Goal: Task Accomplishment & Management: Manage account settings

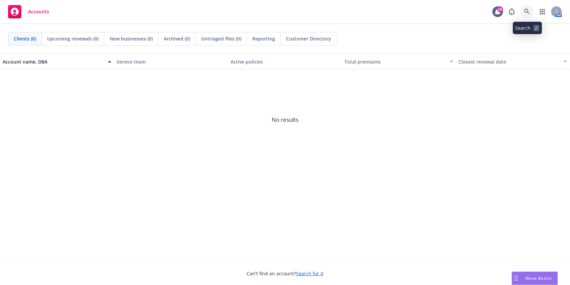
click at [527, 14] on icon at bounding box center [527, 12] width 6 height 6
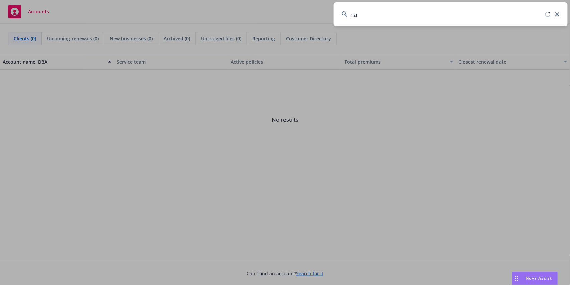
type input "n"
click at [354, 18] on input at bounding box center [451, 14] width 234 height 24
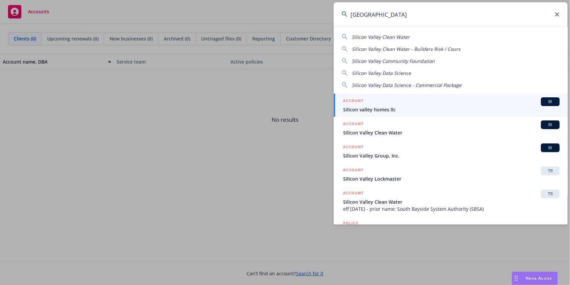
click at [408, 64] on div "Silicon Valley Community Foundation" at bounding box center [393, 60] width 83 height 7
type input "Silicon Valley Community Foundation"
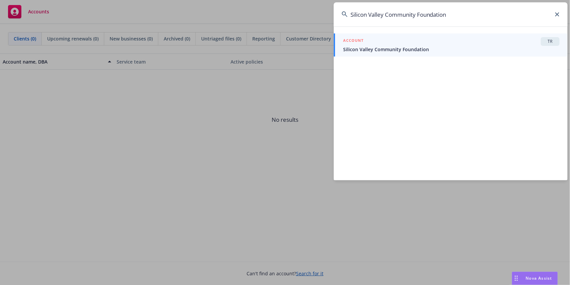
click at [407, 49] on span "Silicon Valley Community Foundation" at bounding box center [451, 49] width 217 height 7
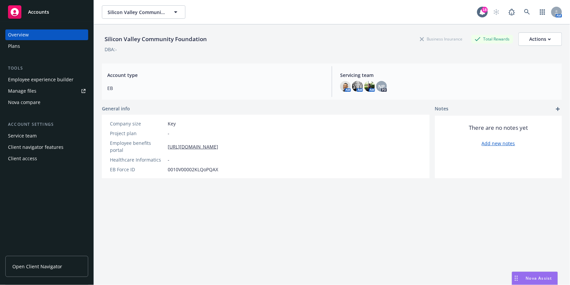
click at [35, 81] on div "Employee experience builder" at bounding box center [40, 79] width 65 height 11
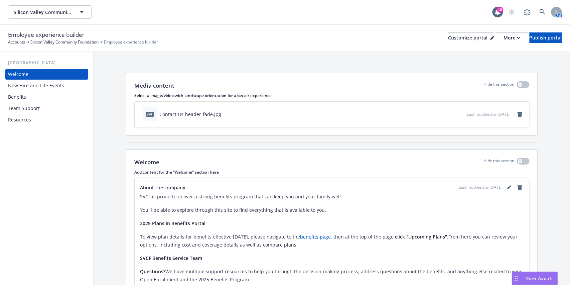
click at [21, 127] on div "[GEOGRAPHIC_DATA] Welcome New Hire and Life Events Benefits Team Support Resour…" at bounding box center [47, 167] width 94 height 233
click at [21, 122] on div "Resources" at bounding box center [19, 119] width 23 height 11
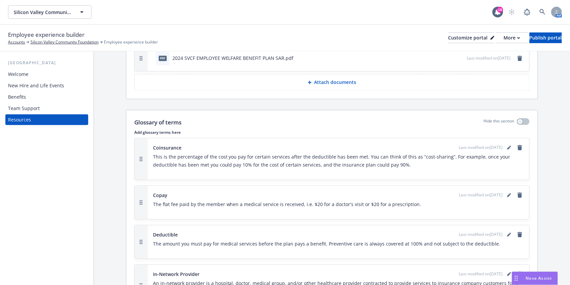
scroll to position [445, 0]
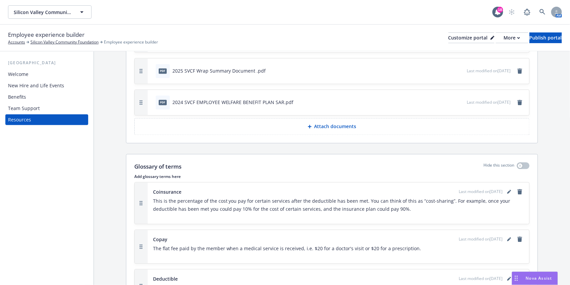
click at [298, 125] on button "Attach documents" at bounding box center [331, 126] width 395 height 17
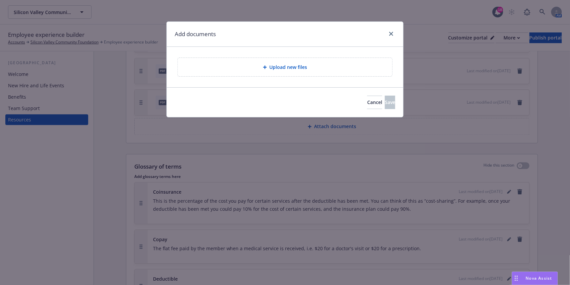
click at [284, 65] on span "Upload new files" at bounding box center [289, 66] width 38 height 7
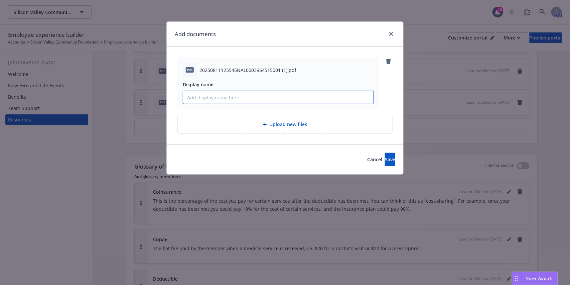
paste input "Annual Notification of Grievance Processes and Timely Access to Care"
click at [185, 97] on input "Annual Notification of Grievance Processes and Timely Access to Care" at bounding box center [278, 97] width 190 height 13
type input "Annual Notification of Grievance Processes and Timely Access to Care"
click at [367, 159] on span "Cancel" at bounding box center [374, 159] width 15 height 6
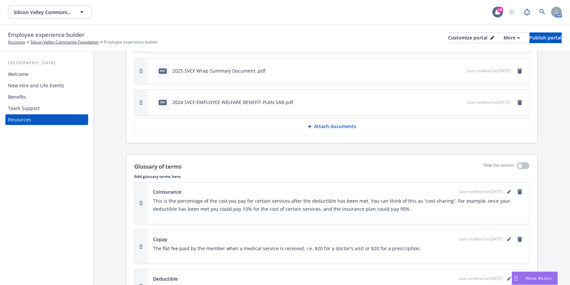
click at [25, 102] on div "Benefits" at bounding box center [17, 97] width 18 height 11
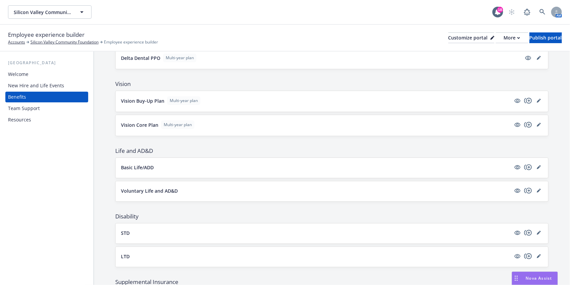
scroll to position [223, 0]
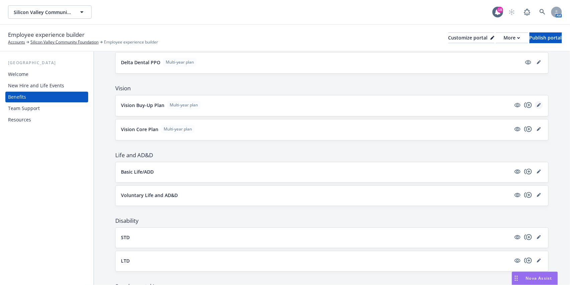
click at [537, 105] on icon "editPencil" at bounding box center [538, 105] width 3 height 3
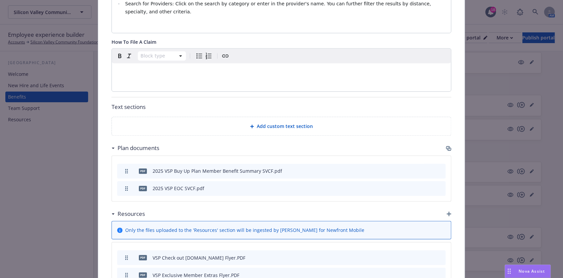
scroll to position [406, 0]
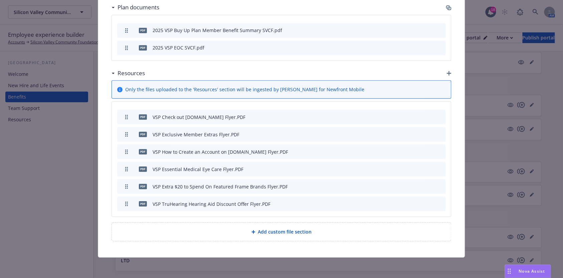
click at [213, 229] on div "Add custom file section" at bounding box center [281, 232] width 329 height 8
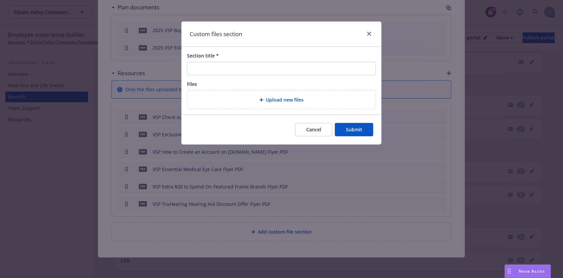
scroll to position [533, 0]
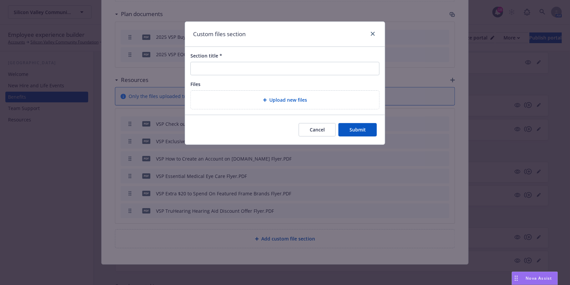
click at [260, 96] on div "Upload new files" at bounding box center [285, 100] width 178 height 8
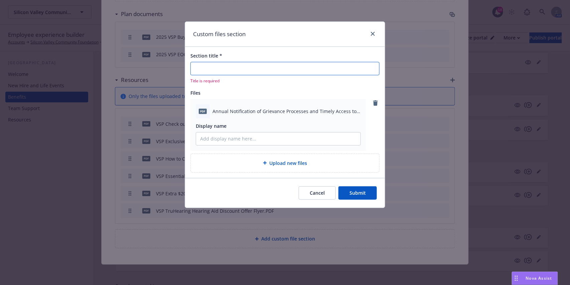
click at [207, 67] on input "Section title *" at bounding box center [284, 68] width 189 height 13
click at [312, 191] on button "Cancel" at bounding box center [317, 192] width 37 height 13
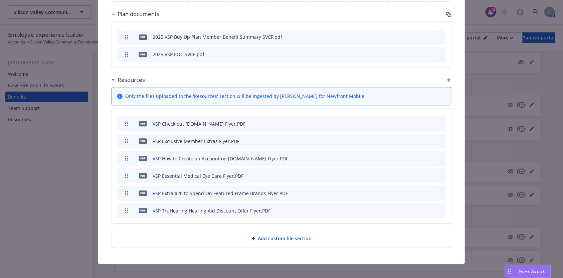
click at [446, 82] on div "Resources" at bounding box center [282, 80] width 340 height 14
click at [447, 78] on icon "button" at bounding box center [449, 80] width 5 height 5
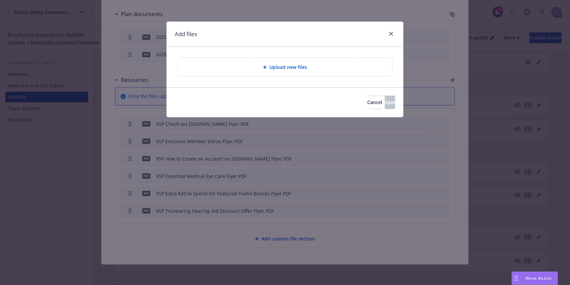
click at [252, 68] on div "Upload new files" at bounding box center [285, 67] width 204 height 8
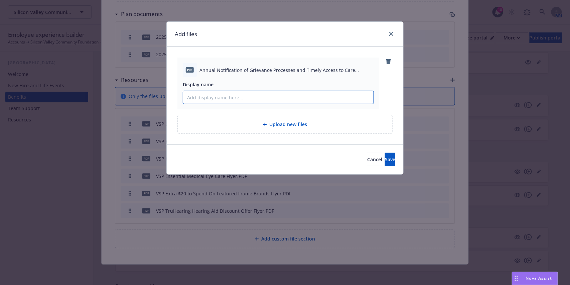
paste input "Annual Notification of Grievance Processes and Timely Access to Care"
click at [185, 99] on input "Annual Notification of Grievance Processes and Timely Access to Care" at bounding box center [278, 97] width 190 height 13
type input "VSP Annual Notification of Grievance Processes and Timely Access to Care"
click at [385, 159] on button "Save" at bounding box center [390, 159] width 10 height 13
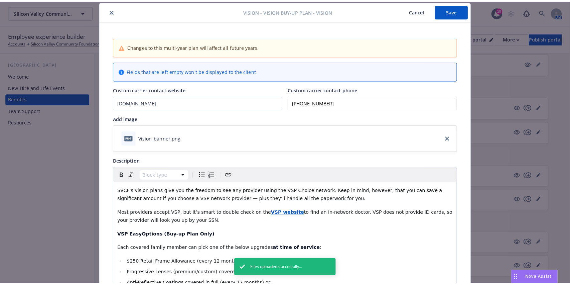
scroll to position [0, 0]
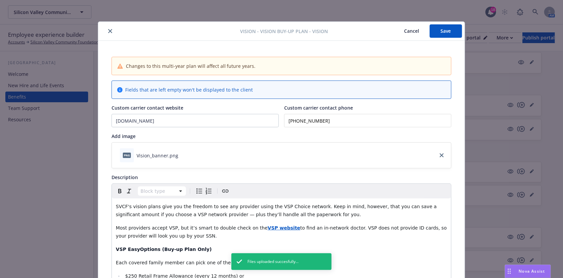
click at [445, 31] on button "Save" at bounding box center [446, 30] width 32 height 13
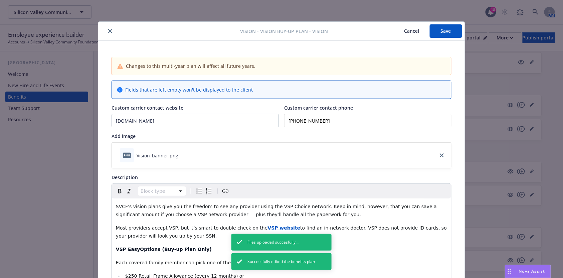
click at [108, 33] on icon "close" at bounding box center [110, 31] width 4 height 4
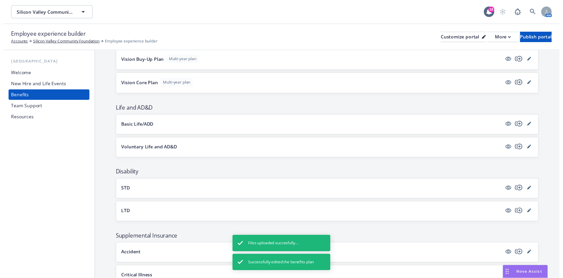
scroll to position [178, 0]
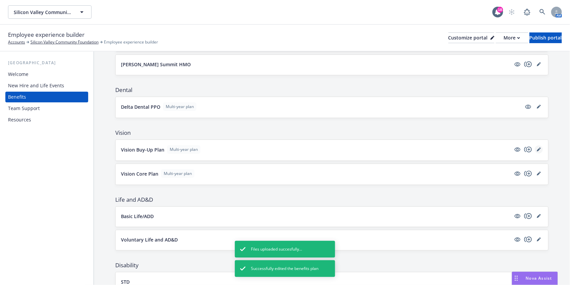
click at [535, 148] on link "editPencil" at bounding box center [539, 149] width 8 height 8
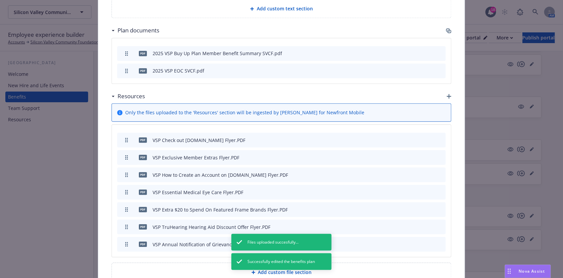
scroll to position [513, 0]
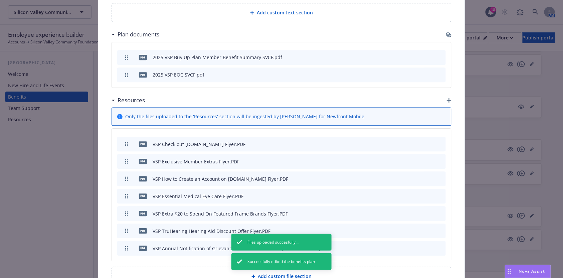
click at [447, 100] on icon "button" at bounding box center [449, 100] width 5 height 5
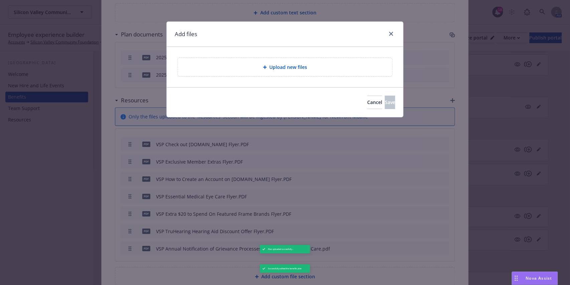
click at [258, 73] on div "Upload new files" at bounding box center [285, 67] width 215 height 18
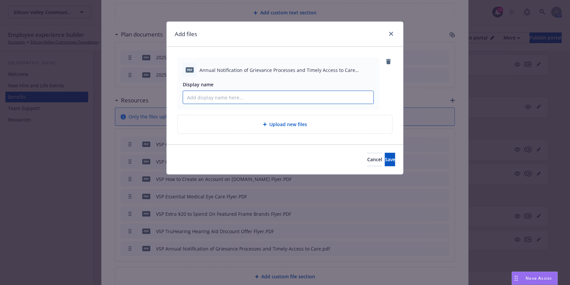
click at [229, 97] on input "Display name" at bounding box center [278, 97] width 190 height 13
paste input "Annual Notification of Grievance Processes and Timely Access to Care"
type input "VSP Annual Notification of Grievance Processes and Timely Access to Care"
click at [385, 165] on button "Save" at bounding box center [390, 159] width 10 height 13
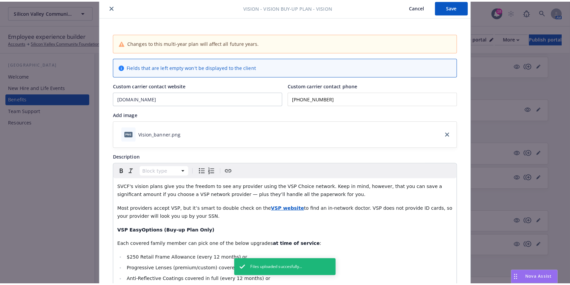
scroll to position [0, 0]
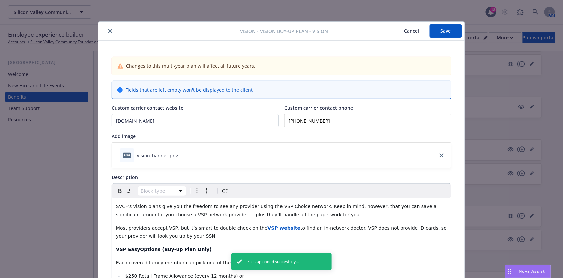
click at [444, 35] on button "Save" at bounding box center [446, 30] width 32 height 13
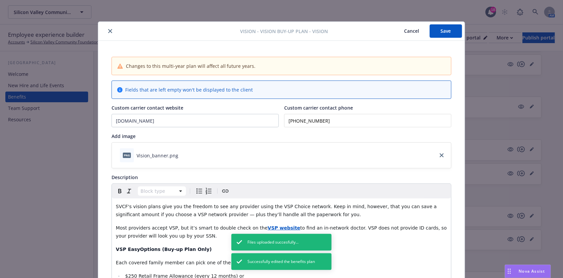
click at [108, 30] on icon "close" at bounding box center [110, 31] width 4 height 4
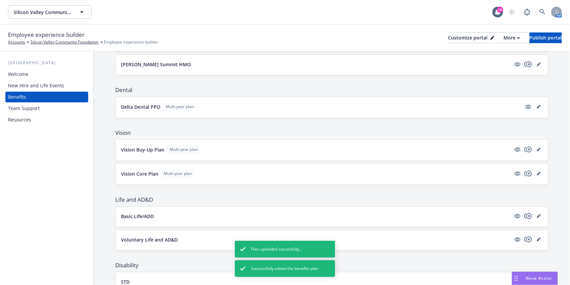
click at [532, 32] on div "Employee experience builder Accounts Silicon Valley Community Foundation Employ…" at bounding box center [285, 37] width 554 height 15
click at [530, 34] on div "Publish portal" at bounding box center [546, 38] width 32 height 10
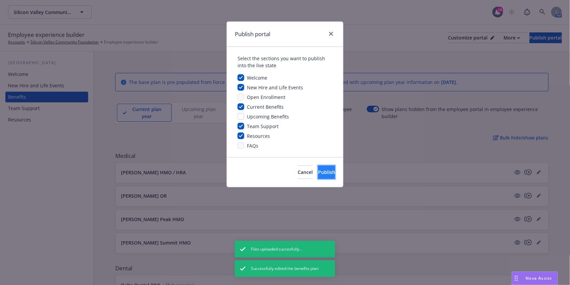
click at [318, 174] on span "Publish" at bounding box center [326, 172] width 17 height 6
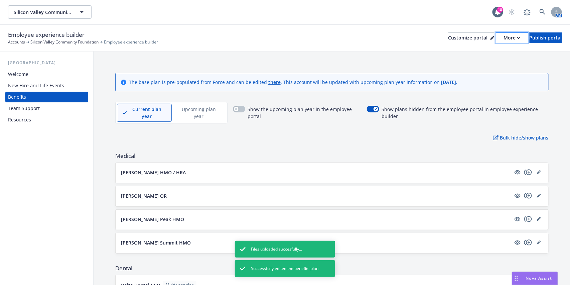
click at [504, 36] on div "More" at bounding box center [512, 38] width 16 height 10
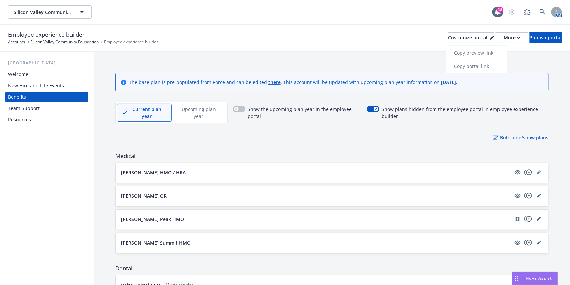
click at [466, 69] on link "Copy portal link" at bounding box center [476, 65] width 61 height 13
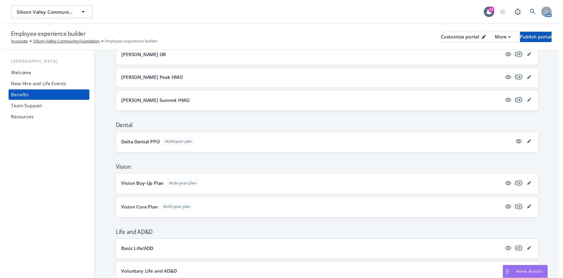
scroll to position [136, 0]
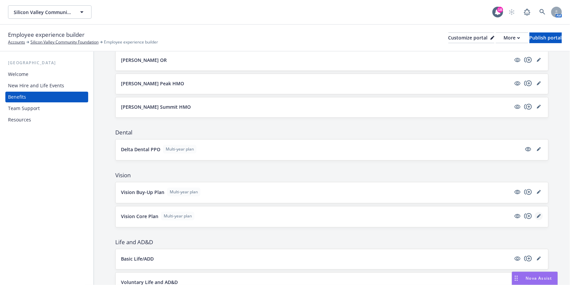
click at [536, 214] on link "editPencil" at bounding box center [539, 216] width 8 height 8
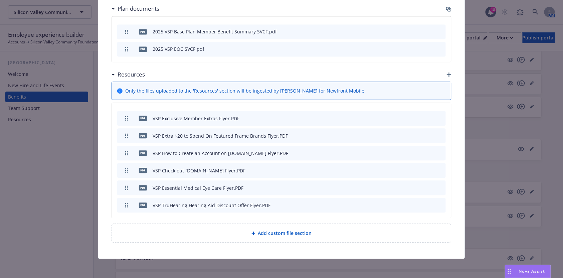
scroll to position [454, 0]
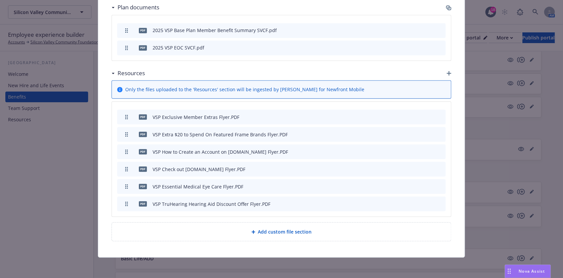
click at [444, 75] on div "Resources" at bounding box center [282, 73] width 340 height 14
click at [447, 71] on icon "button" at bounding box center [449, 73] width 5 height 5
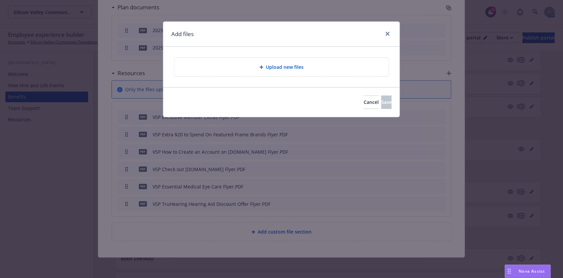
scroll to position [448, 0]
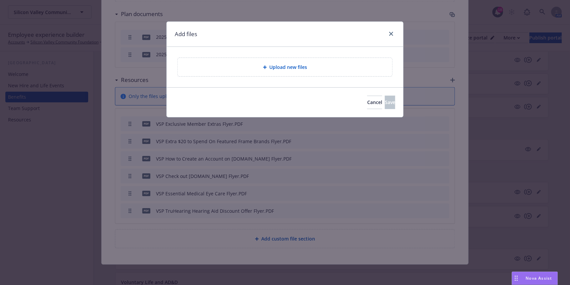
click at [244, 62] on div "Upload new files" at bounding box center [285, 67] width 215 height 18
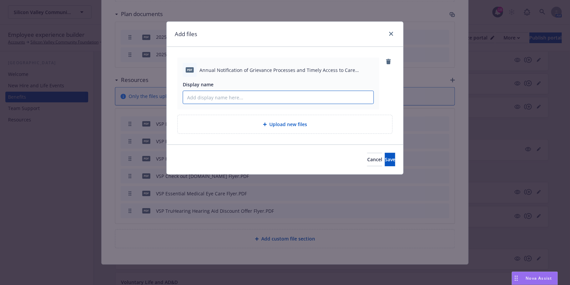
paste input "https://app.newfront.com/employee/b26a3dab-868f-4a64-af4e-49d1df564653"
type input "https://app.newfront.com/employee/b26a3dab-868f-4a64-af4e-49d1df564653"
click at [367, 162] on span "Cancel" at bounding box center [374, 159] width 15 height 6
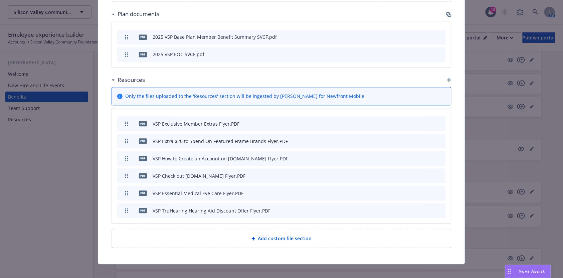
click at [444, 82] on div "Resources" at bounding box center [282, 80] width 340 height 14
click at [447, 78] on icon "button" at bounding box center [449, 80] width 5 height 5
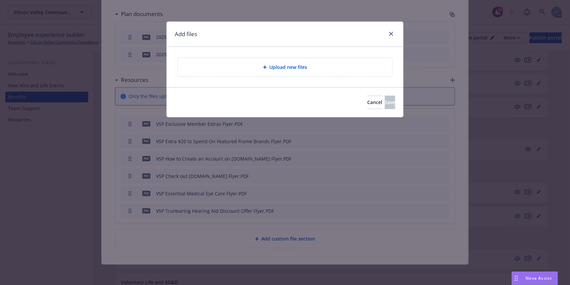
click at [278, 72] on div "Upload new files" at bounding box center [285, 67] width 215 height 18
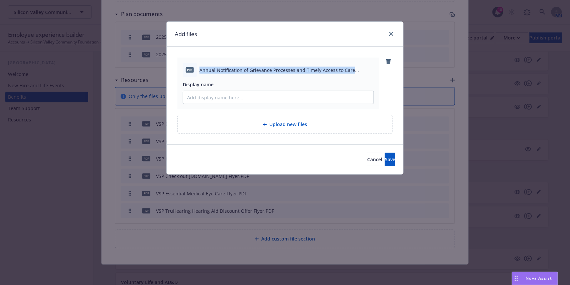
drag, startPoint x: 199, startPoint y: 72, endPoint x: 350, endPoint y: 75, distance: 150.4
click at [350, 75] on div "pdf Annual Notification of Grievance Processes and Timely Access to Care SVCF.p…" at bounding box center [278, 70] width 191 height 14
copy span "Annual Notification of Grievance Processes and Timely Access to Care"
paste input "Annual Notification of Grievance Processes and Timely Access to Care"
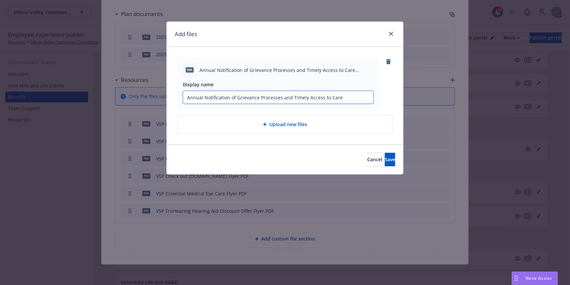
click at [194, 98] on input "Annual Notification of Grievance Processes and Timely Access to Care" at bounding box center [278, 97] width 190 height 13
click at [186, 97] on input "Annual Notification of Grievance Processes and Timely Access to Care" at bounding box center [278, 97] width 190 height 13
type input "VSP Annual Notification of Grievance Processes and Timely Access to Care"
click at [390, 161] on button "Save" at bounding box center [390, 159] width 10 height 13
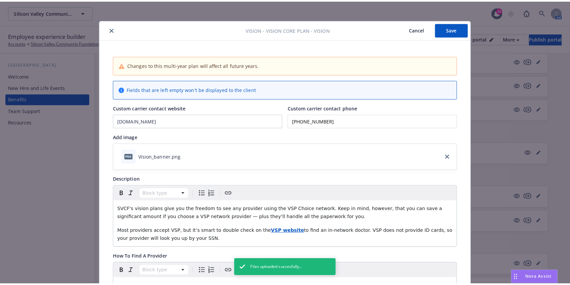
scroll to position [0, 0]
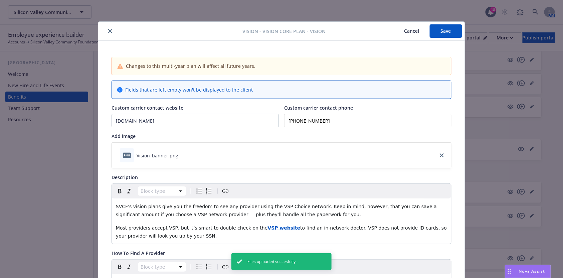
click at [444, 31] on button "Save" at bounding box center [446, 30] width 32 height 13
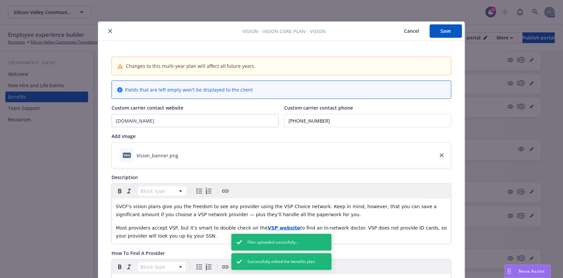
click at [107, 33] on button "close" at bounding box center [110, 31] width 8 height 8
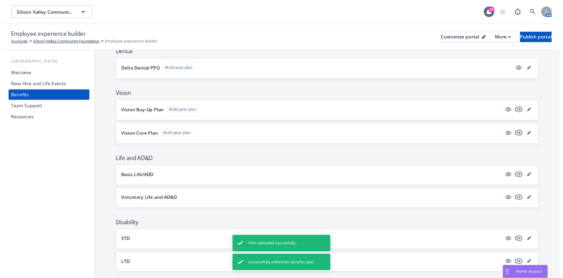
scroll to position [225, 0]
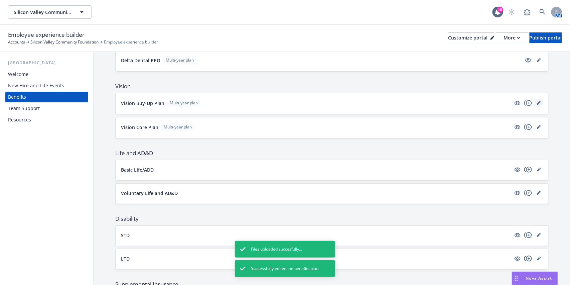
click at [537, 101] on icon "editPencil" at bounding box center [539, 103] width 4 height 4
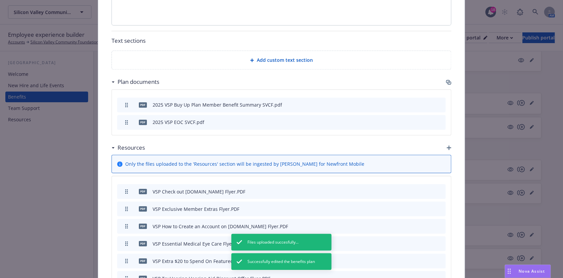
scroll to position [575, 0]
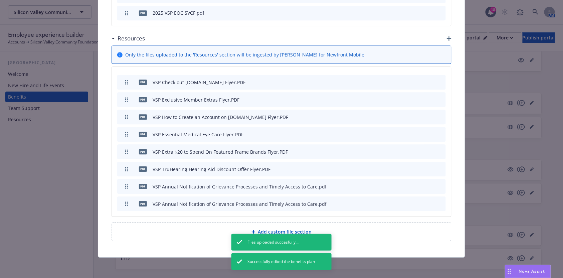
click at [441, 184] on div "pdf VSP Annual Notification of Grievance Processes and Timely Access to Care.pdf" at bounding box center [281, 186] width 329 height 15
click at [437, 183] on icon "archive file" at bounding box center [439, 185] width 5 height 5
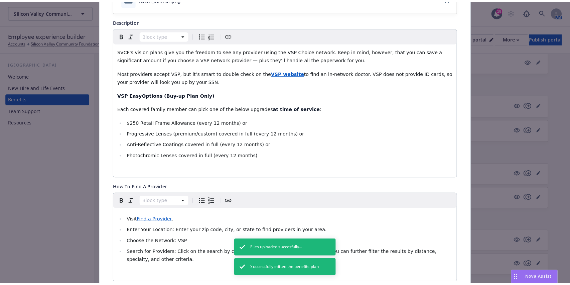
scroll to position [0, 0]
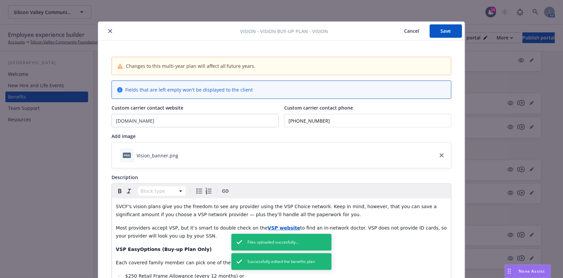
click at [443, 36] on button "Save" at bounding box center [446, 30] width 32 height 13
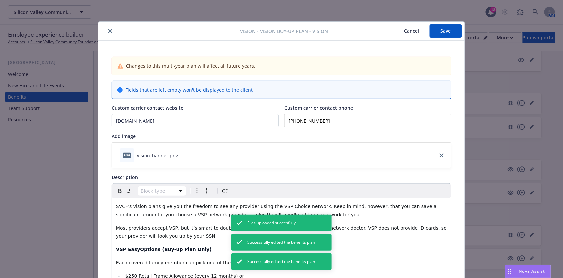
click at [108, 32] on icon "close" at bounding box center [110, 31] width 4 height 4
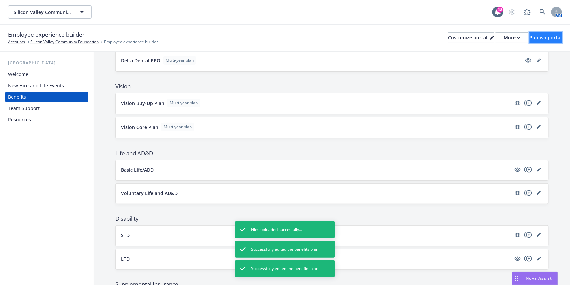
click at [545, 32] on button "Publish portal" at bounding box center [546, 37] width 32 height 11
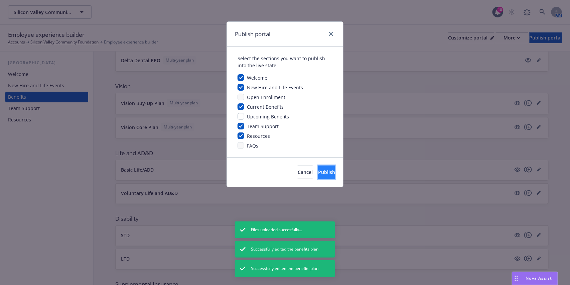
click at [318, 166] on button "Publish" at bounding box center [326, 171] width 17 height 13
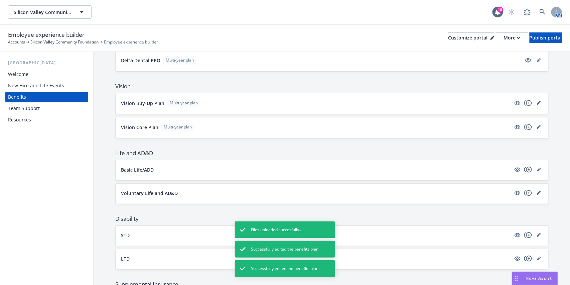
scroll to position [136, 0]
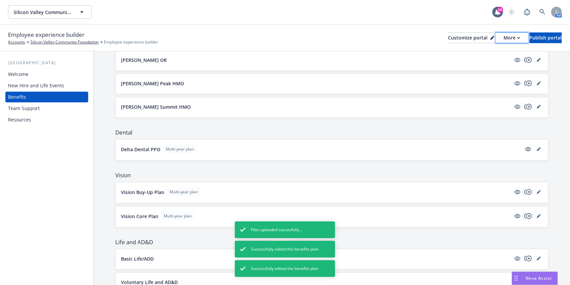
click at [500, 35] on button "More" at bounding box center [512, 37] width 32 height 11
click at [473, 62] on link "Copy portal link" at bounding box center [476, 65] width 61 height 13
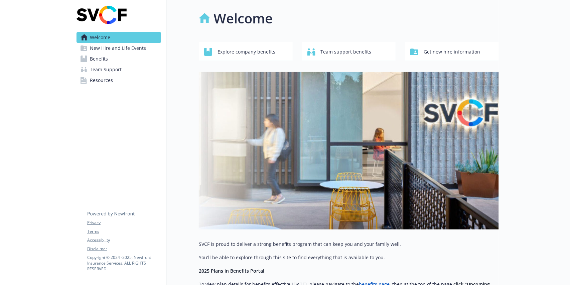
click at [103, 71] on span "Team Support" at bounding box center [106, 69] width 32 height 11
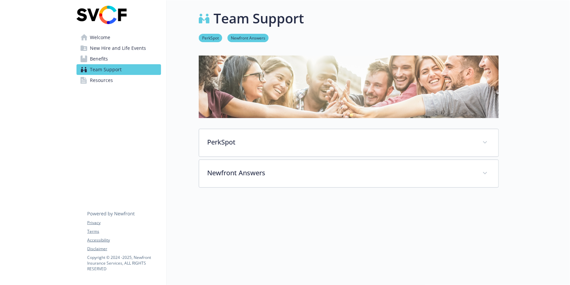
click at [103, 63] on span "Benefits" at bounding box center [99, 58] width 18 height 11
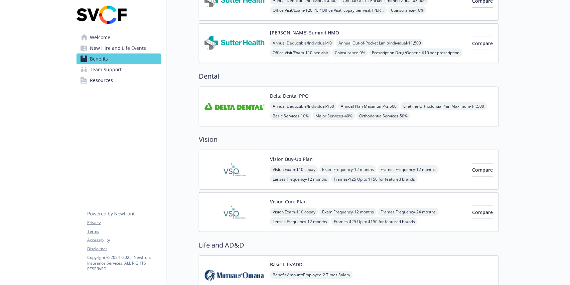
click at [432, 156] on div "Vision Buy-Up Plan Vision Exam - $10 copay Exam Frequency - 12 months Frames Fr…" at bounding box center [368, 169] width 197 height 28
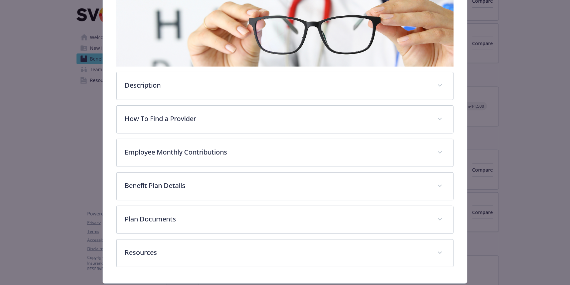
scroll to position [135, 0]
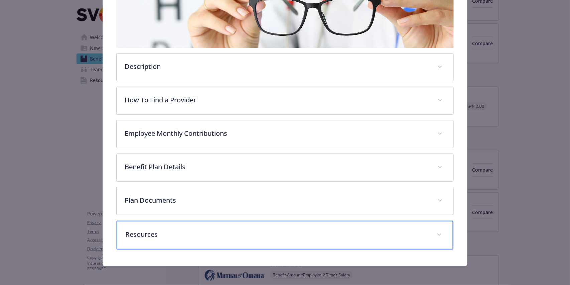
click at [239, 231] on p "Resources" at bounding box center [276, 234] width 303 height 10
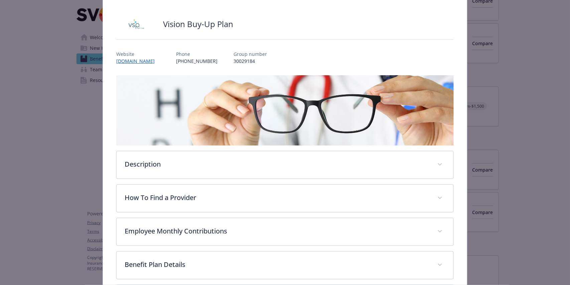
scroll to position [0, 0]
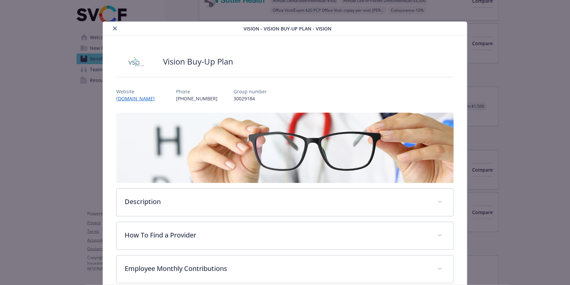
click at [112, 30] on button "close" at bounding box center [115, 28] width 8 height 8
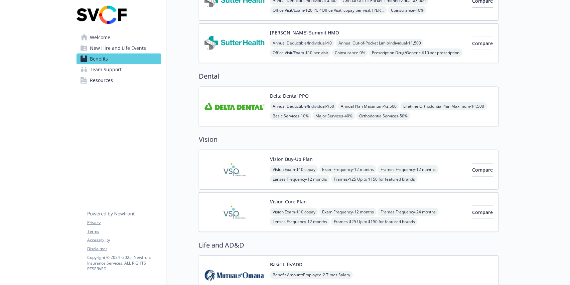
click at [330, 180] on span "Lenses Frequency - 12 months" at bounding box center [300, 179] width 60 height 8
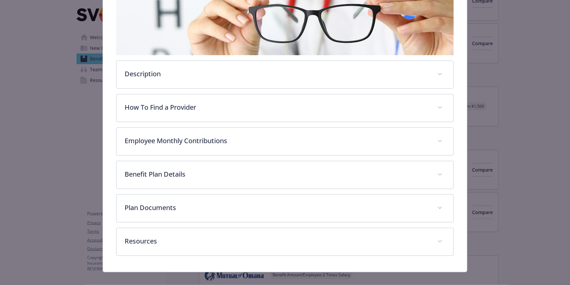
scroll to position [135, 0]
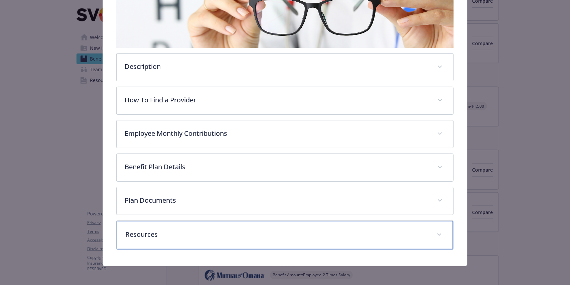
click at [254, 237] on p "Resources" at bounding box center [276, 234] width 303 height 10
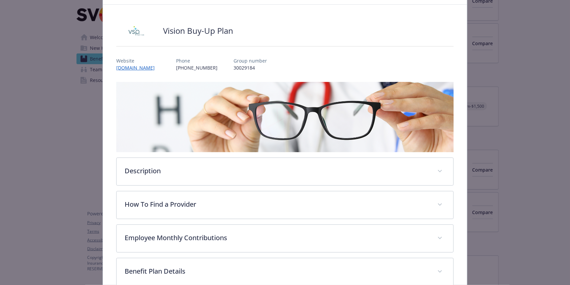
scroll to position [0, 0]
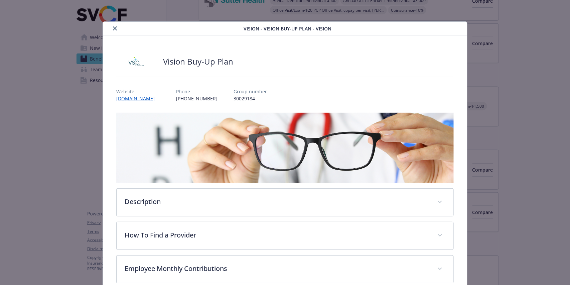
click at [113, 28] on icon "close" at bounding box center [115, 28] width 4 height 4
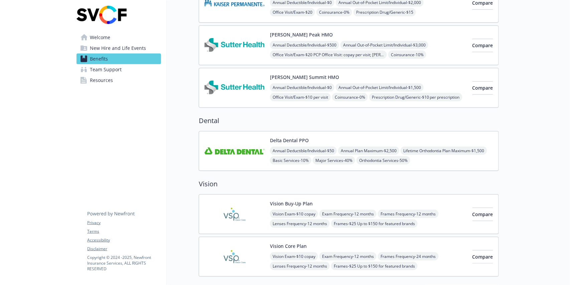
click at [377, 254] on span "Exam Frequency - 12 months" at bounding box center [347, 256] width 57 height 8
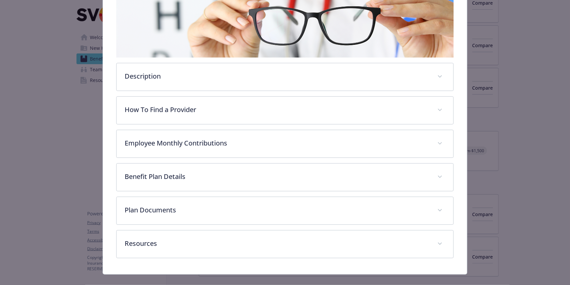
scroll to position [135, 0]
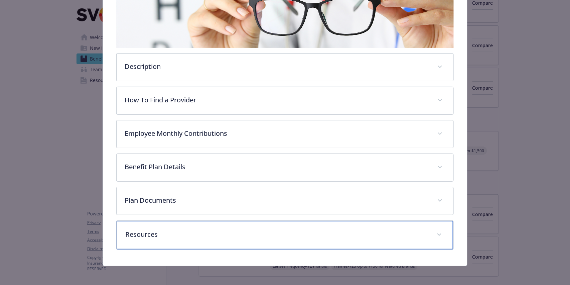
click at [237, 223] on div "Resources" at bounding box center [285, 235] width 337 height 29
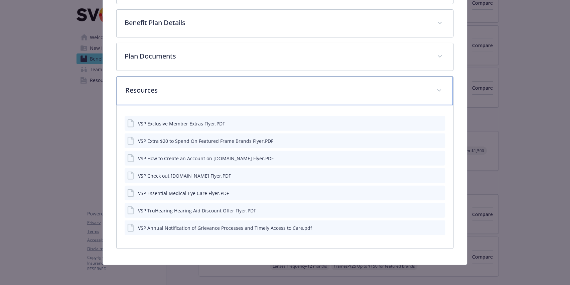
scroll to position [0, 0]
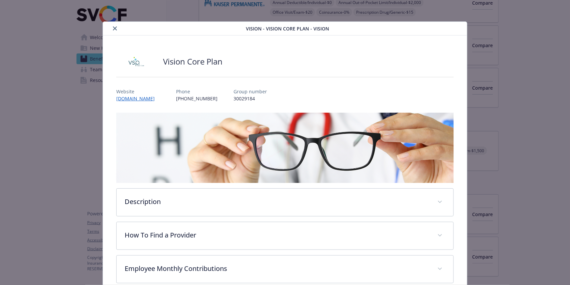
drag, startPoint x: 113, startPoint y: 31, endPoint x: 106, endPoint y: 32, distance: 6.8
click at [112, 31] on button "close" at bounding box center [115, 28] width 8 height 8
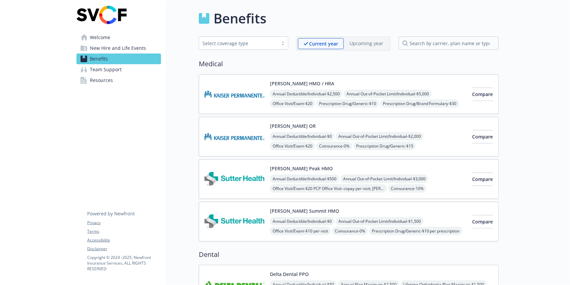
drag, startPoint x: 255, startPoint y: 0, endPoint x: 110, endPoint y: 38, distance: 149.8
click at [112, 38] on link "Welcome" at bounding box center [119, 37] width 85 height 11
